Goal: Entertainment & Leisure: Consume media (video, audio)

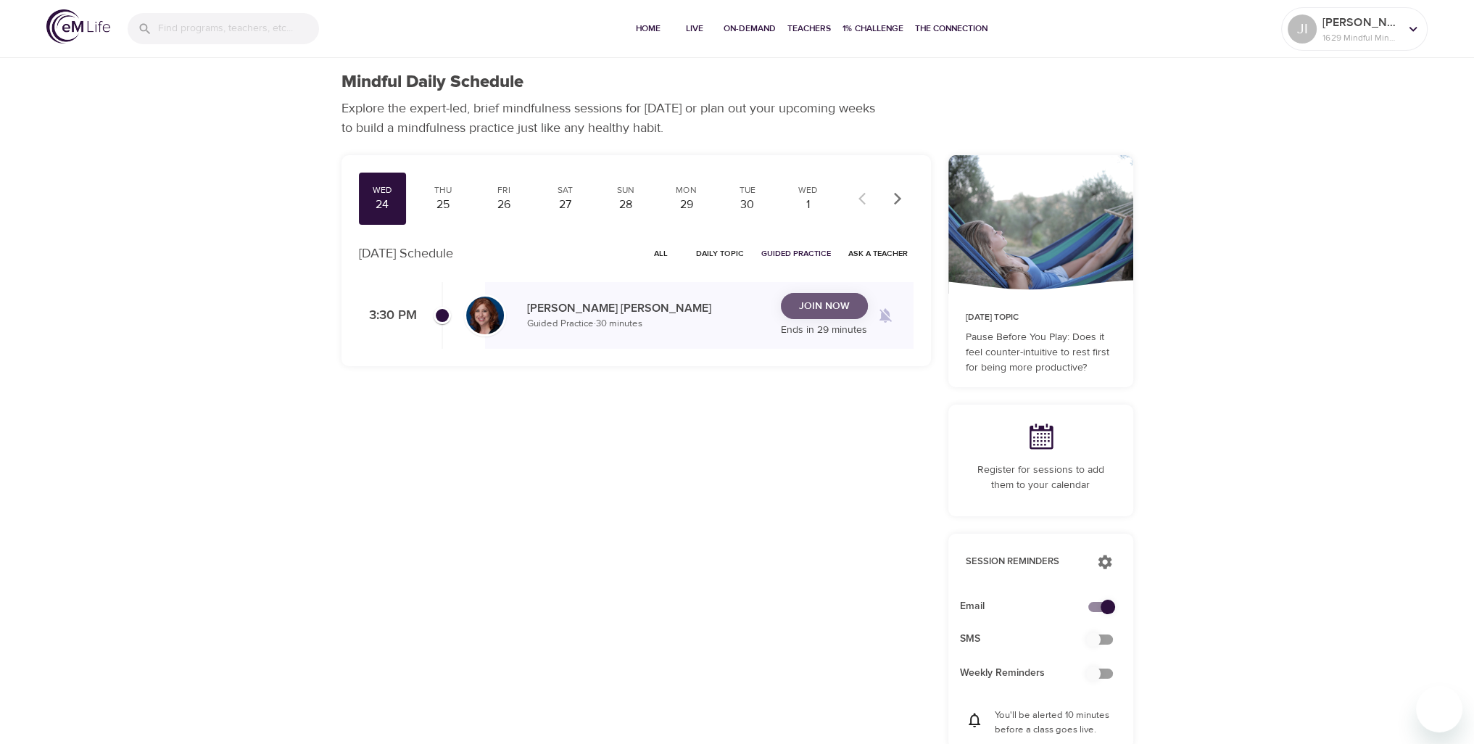
click at [832, 307] on span "Join Now" at bounding box center [824, 306] width 51 height 18
